Goal: Information Seeking & Learning: Learn about a topic

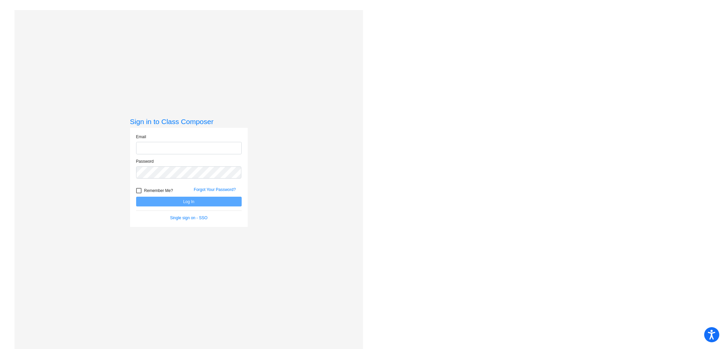
type input "[EMAIL_ADDRESS][DOMAIN_NAME]"
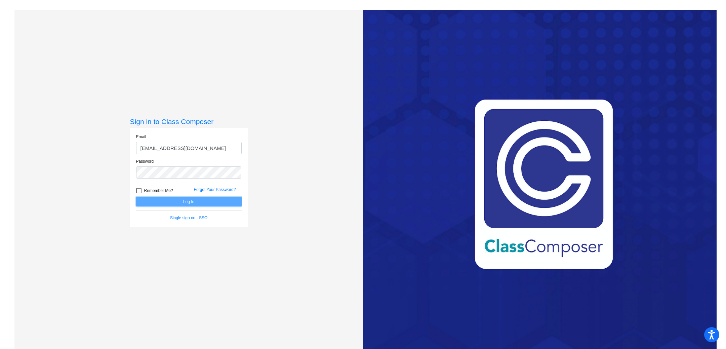
click at [187, 202] on button "Log In" at bounding box center [188, 202] width 105 height 10
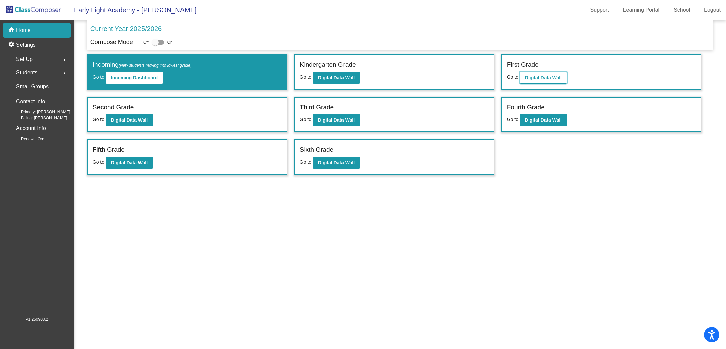
click at [560, 76] on b "Digital Data Wall" at bounding box center [543, 77] width 37 height 5
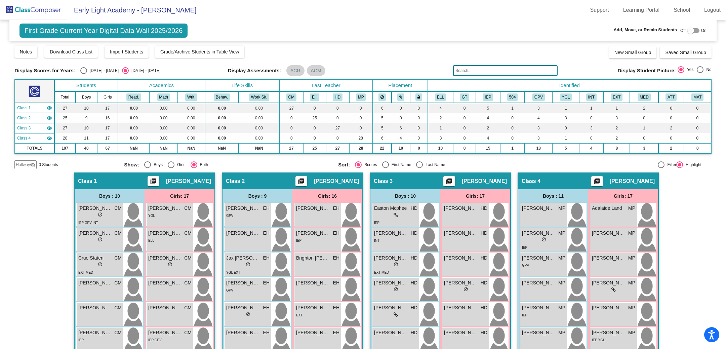
click at [463, 74] on input "text" at bounding box center [505, 70] width 104 height 11
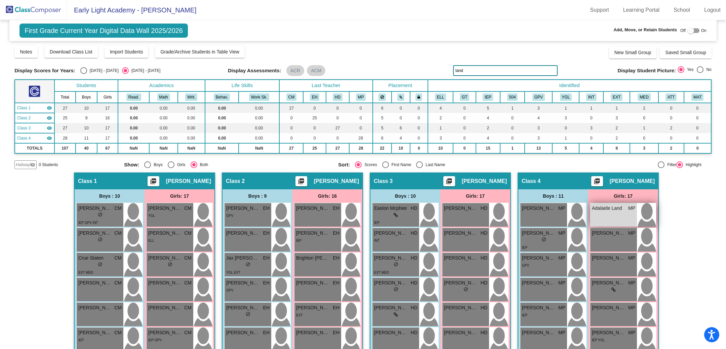
type input "land"
click at [612, 213] on div "Adalaide Land MP lock do_not_disturb_alt" at bounding box center [613, 215] width 47 height 24
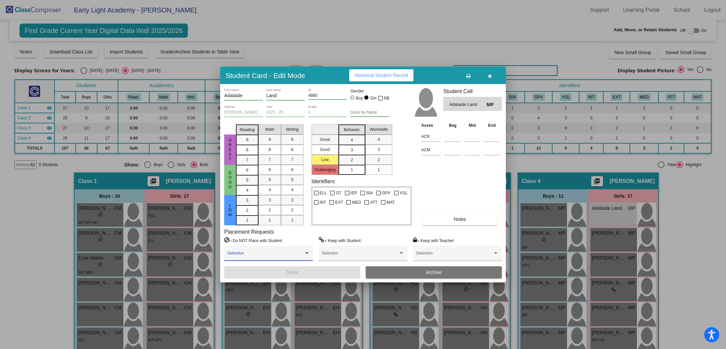
click at [305, 255] on div at bounding box center [307, 253] width 6 height 5
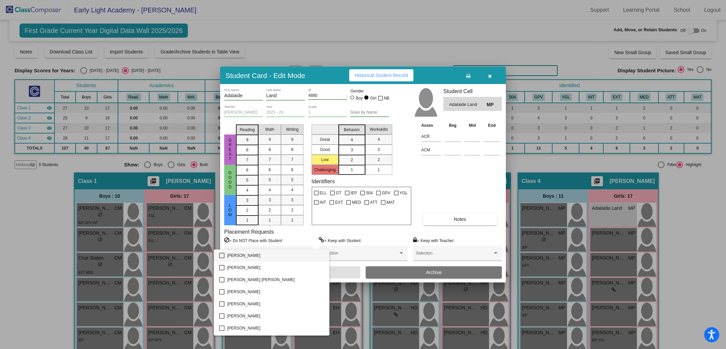
click at [356, 234] on div at bounding box center [363, 174] width 726 height 349
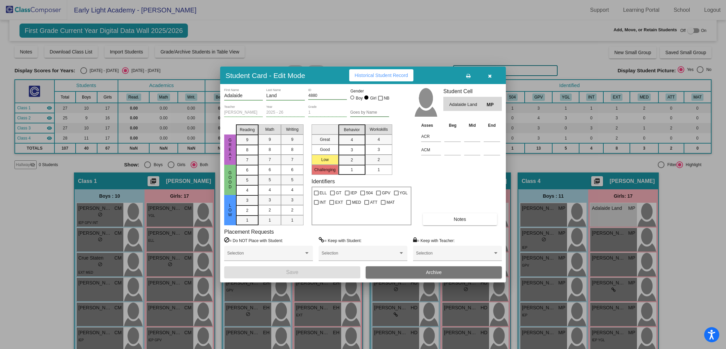
click at [490, 73] on span "button" at bounding box center [490, 75] width 4 height 5
